Goal: Task Accomplishment & Management: Manage account settings

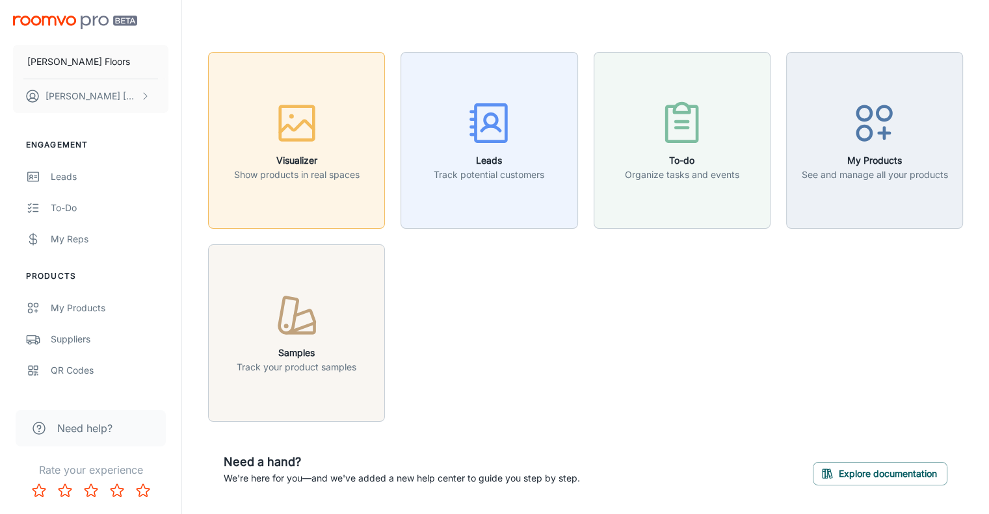
click at [299, 116] on icon "button" at bounding box center [296, 123] width 49 height 49
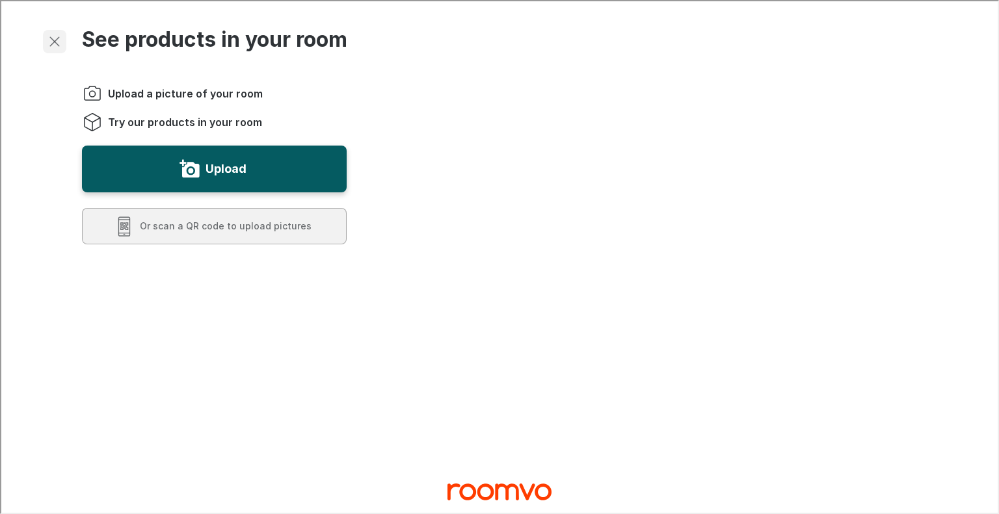
click at [44, 36] on button "Exit visualizer" at bounding box center [53, 40] width 23 height 23
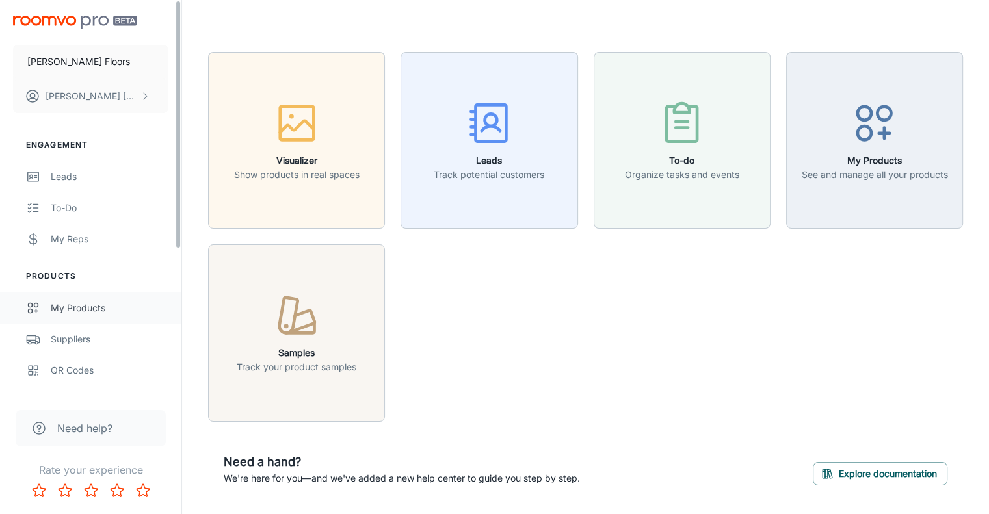
click at [98, 307] on div "My Products" at bounding box center [110, 308] width 118 height 14
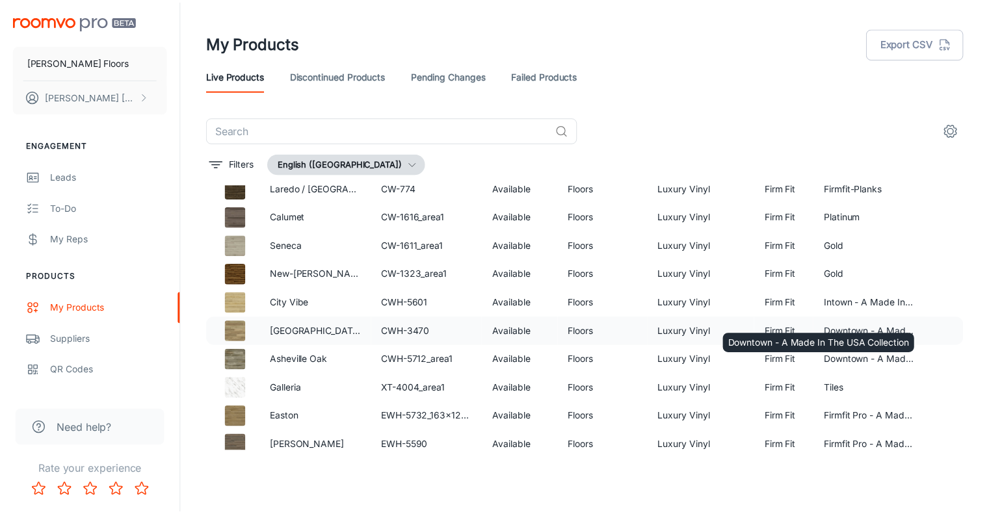
scroll to position [684, 0]
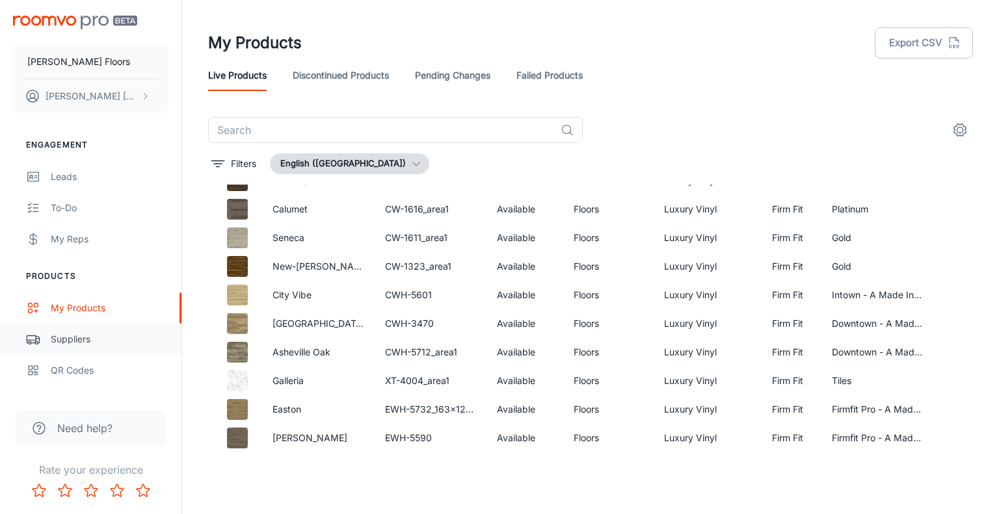
click at [71, 338] on div "Suppliers" at bounding box center [110, 339] width 118 height 14
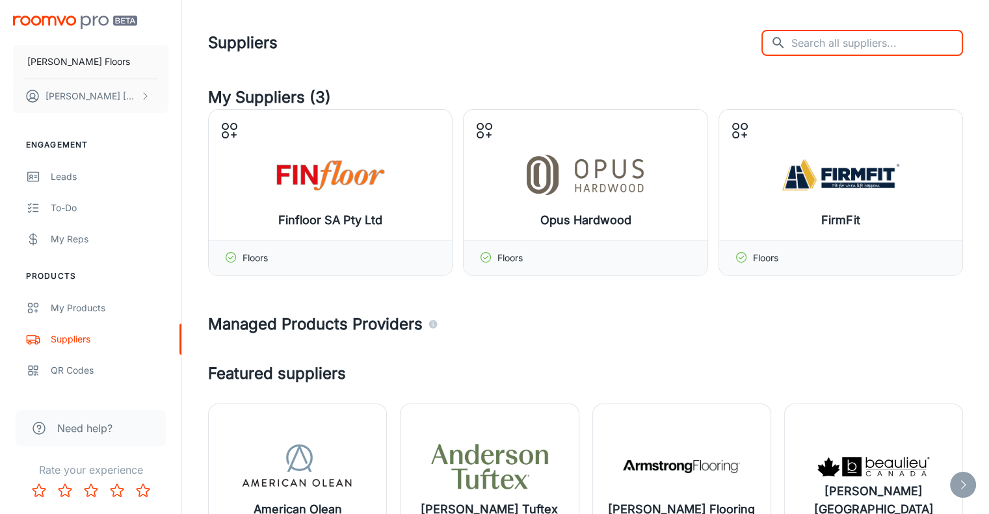
click at [858, 38] on input "text" at bounding box center [877, 43] width 172 height 26
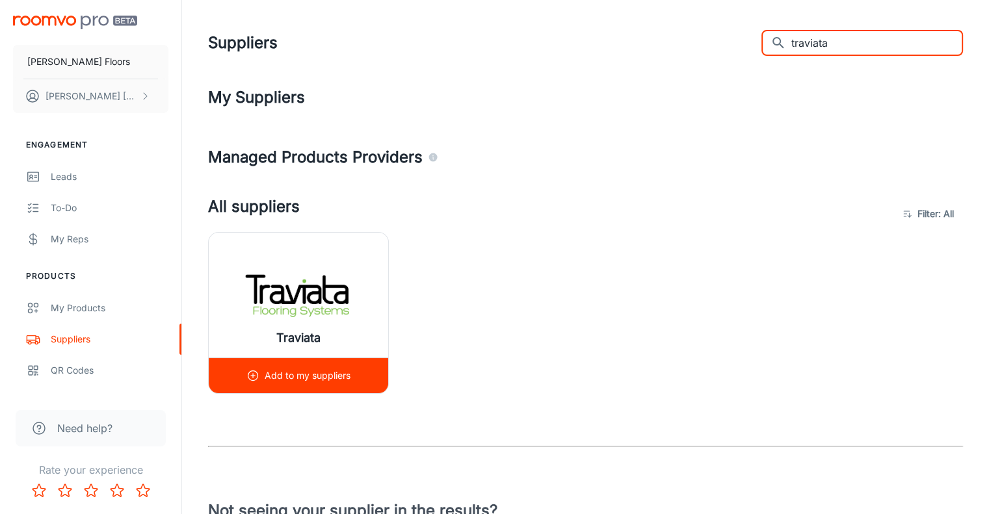
type input "traviata"
click at [271, 373] on p "Add to my suppliers" at bounding box center [308, 376] width 86 height 14
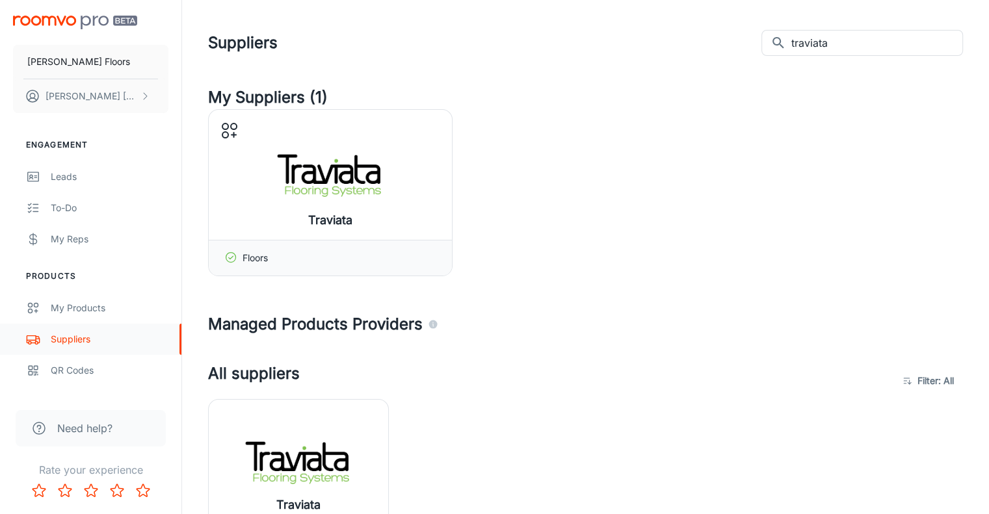
click at [79, 338] on div "Suppliers" at bounding box center [110, 339] width 118 height 14
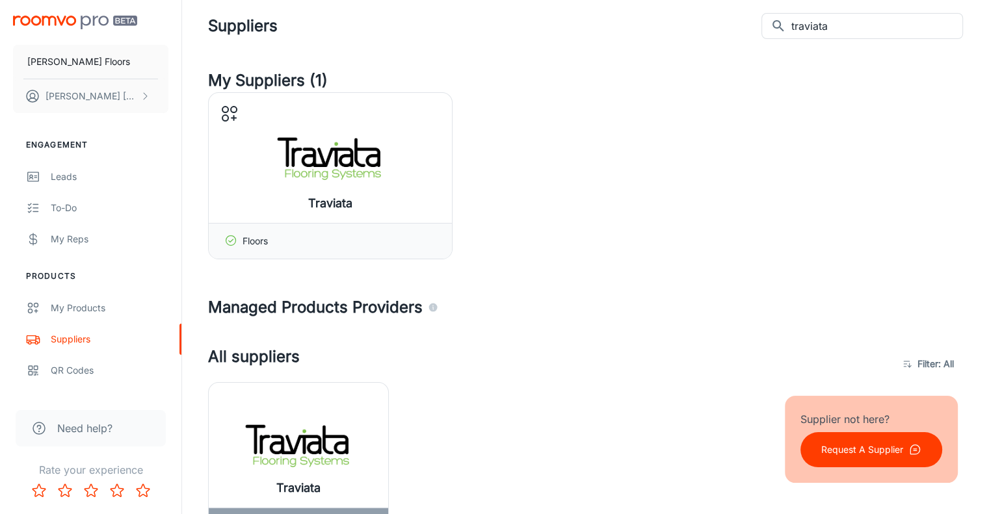
scroll to position [16, 0]
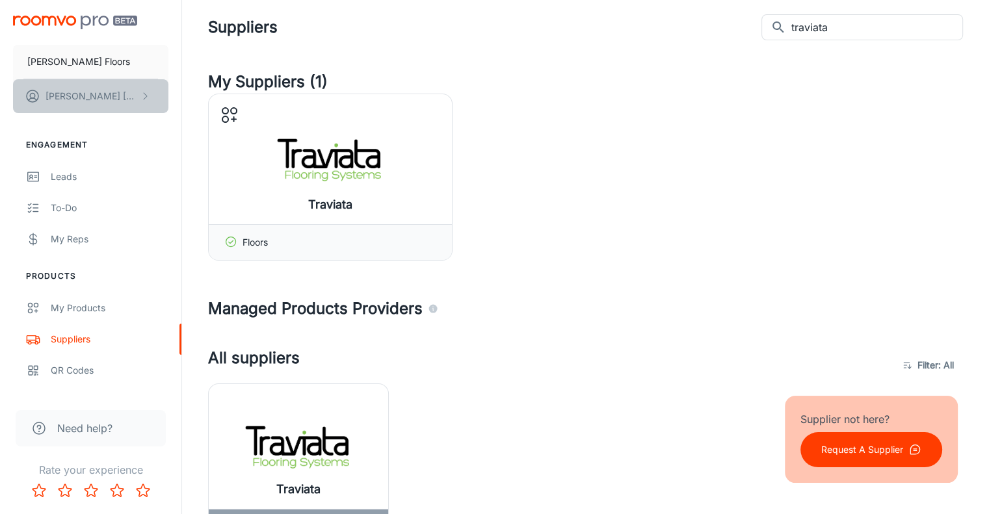
click at [65, 90] on p "[PERSON_NAME]" at bounding box center [92, 96] width 92 height 14
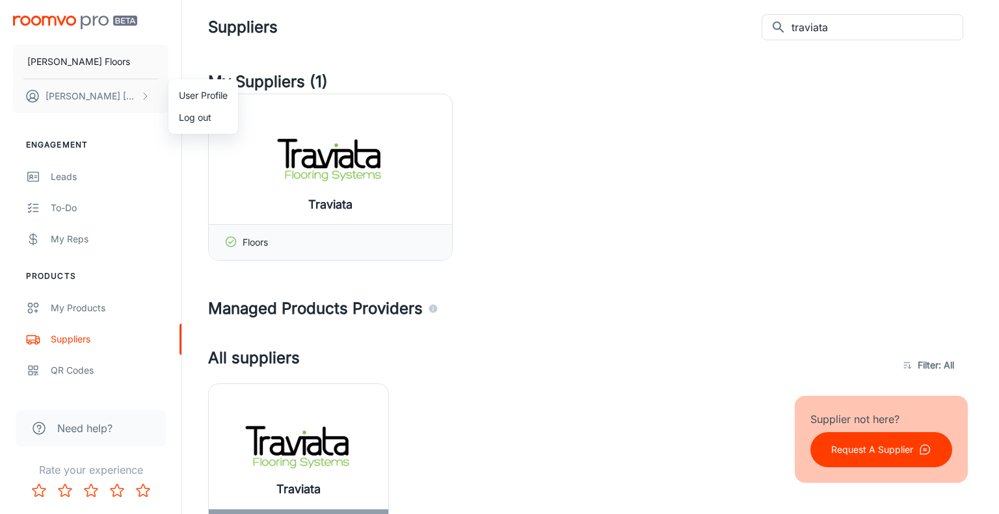
click at [198, 88] on li "User Profile" at bounding box center [203, 96] width 70 height 22
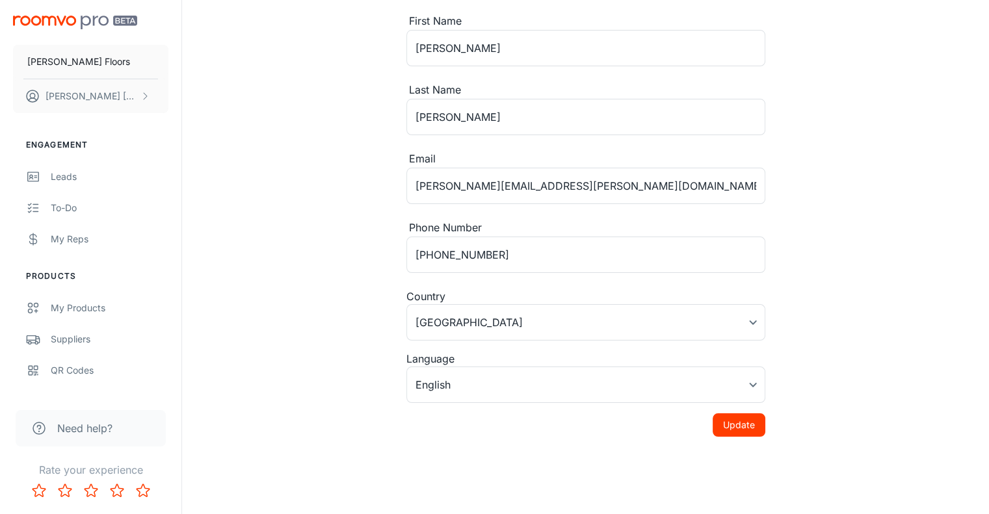
scroll to position [151, 0]
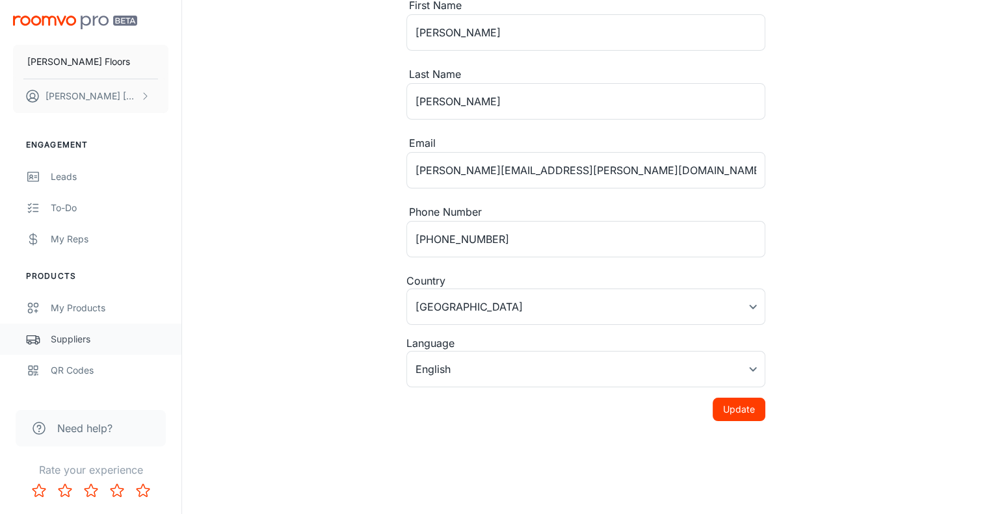
click at [83, 338] on div "Suppliers" at bounding box center [110, 339] width 118 height 14
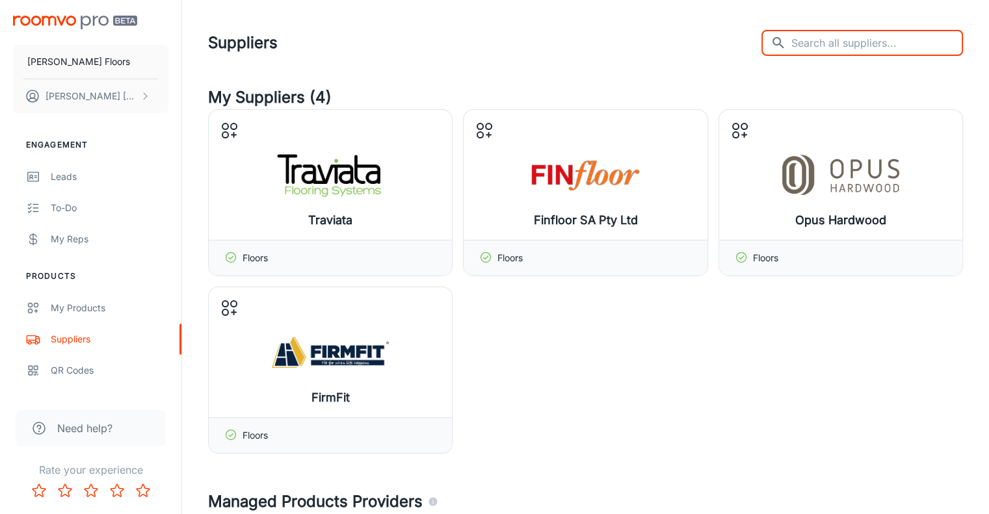
click at [869, 44] on input "text" at bounding box center [877, 43] width 172 height 26
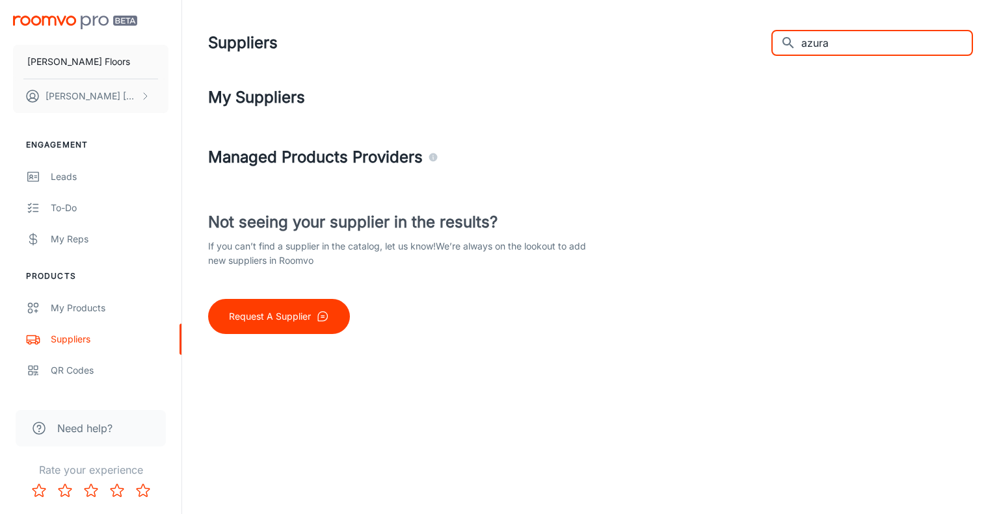
click at [871, 41] on input "azura" at bounding box center [887, 43] width 172 height 26
type input "a"
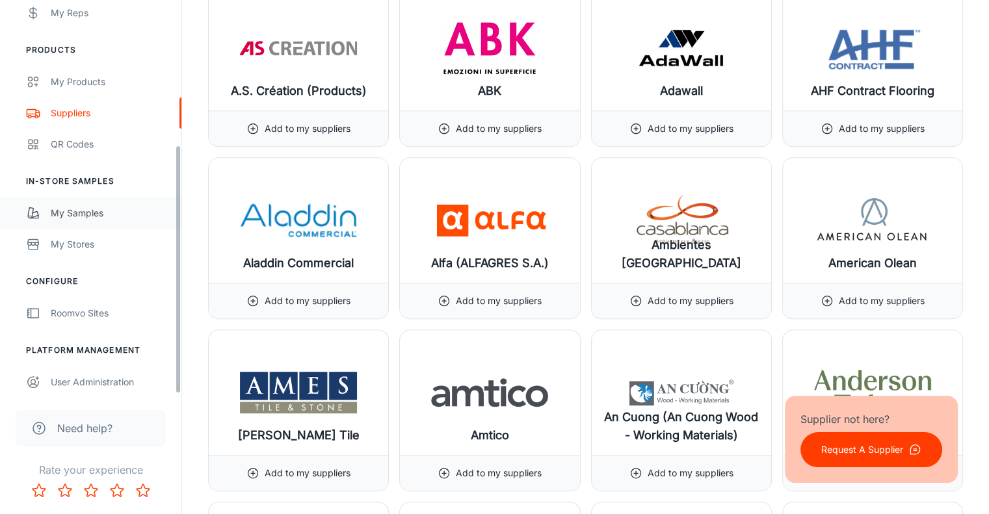
scroll to position [229, 0]
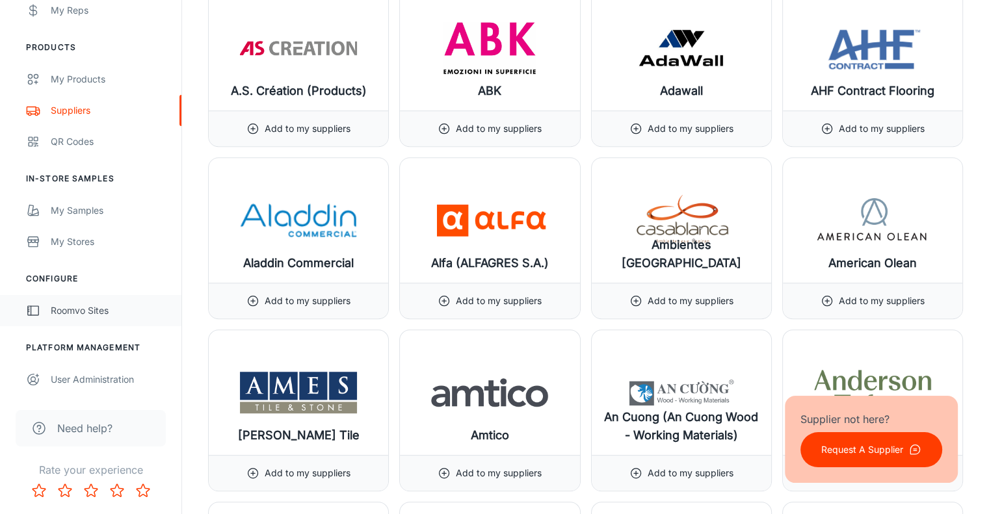
click at [90, 308] on div "Roomvo Sites" at bounding box center [110, 311] width 118 height 14
